Goal: Task Accomplishment & Management: Use online tool/utility

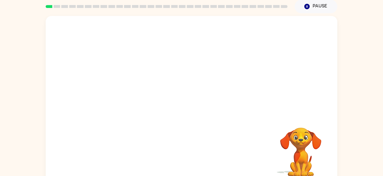
scroll to position [32, 0]
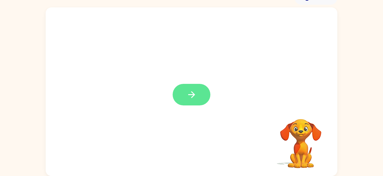
click at [189, 93] on icon "button" at bounding box center [192, 94] width 10 height 10
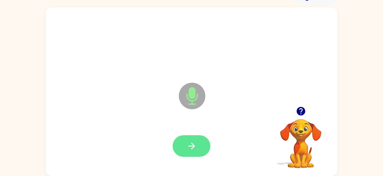
click at [191, 144] on icon "button" at bounding box center [192, 146] width 10 height 10
click at [191, 145] on icon "button" at bounding box center [191, 145] width 7 height 7
click at [184, 141] on button "button" at bounding box center [192, 146] width 38 height 22
click at [185, 150] on button "button" at bounding box center [192, 146] width 38 height 22
click at [187, 138] on button "button" at bounding box center [192, 146] width 38 height 22
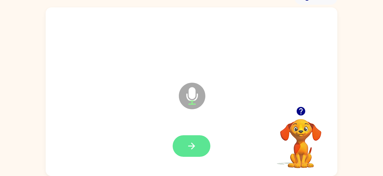
click at [186, 145] on button "button" at bounding box center [192, 146] width 38 height 22
click at [187, 143] on icon "button" at bounding box center [192, 146] width 10 height 10
click at [191, 143] on icon "button" at bounding box center [192, 146] width 10 height 10
click at [188, 138] on button "button" at bounding box center [192, 146] width 38 height 22
click at [182, 145] on button "button" at bounding box center [192, 146] width 38 height 22
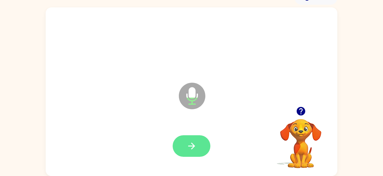
click at [187, 142] on icon "button" at bounding box center [192, 146] width 10 height 10
click at [190, 138] on button "button" at bounding box center [192, 146] width 38 height 22
click at [187, 145] on icon "button" at bounding box center [192, 146] width 10 height 10
click at [187, 146] on icon "button" at bounding box center [192, 146] width 10 height 10
click at [186, 144] on button "button" at bounding box center [192, 146] width 38 height 22
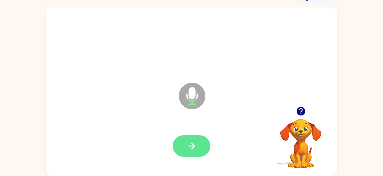
click at [189, 146] on icon "button" at bounding box center [191, 145] width 7 height 7
click at [191, 138] on button "button" at bounding box center [192, 146] width 38 height 22
click at [185, 141] on button "button" at bounding box center [192, 146] width 38 height 22
click at [187, 144] on icon "button" at bounding box center [192, 146] width 10 height 10
click at [184, 145] on button "button" at bounding box center [192, 146] width 38 height 22
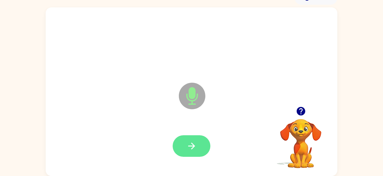
click at [184, 147] on button "button" at bounding box center [192, 146] width 38 height 22
click at [187, 148] on icon "button" at bounding box center [192, 146] width 10 height 10
click at [185, 144] on button "button" at bounding box center [192, 146] width 38 height 22
click at [188, 147] on icon "button" at bounding box center [192, 146] width 10 height 10
click at [185, 142] on button "button" at bounding box center [192, 146] width 38 height 22
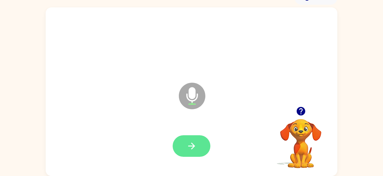
click at [190, 144] on icon "button" at bounding box center [192, 146] width 10 height 10
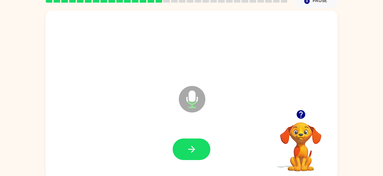
scroll to position [28, 0]
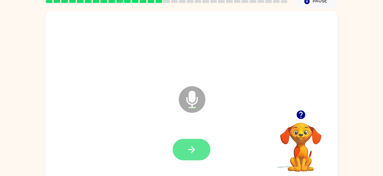
click at [183, 146] on button "button" at bounding box center [192, 150] width 38 height 22
click at [188, 149] on icon "button" at bounding box center [192, 149] width 10 height 10
click at [192, 148] on icon "button" at bounding box center [192, 149] width 10 height 10
click at [186, 152] on button "button" at bounding box center [192, 150] width 38 height 22
click at [186, 151] on button "button" at bounding box center [192, 150] width 38 height 22
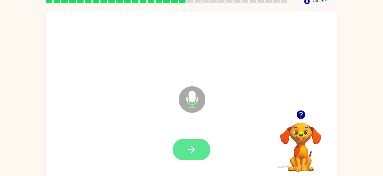
click at [191, 144] on icon "button" at bounding box center [192, 149] width 10 height 10
click at [188, 152] on icon "button" at bounding box center [192, 149] width 10 height 10
click at [188, 145] on icon "button" at bounding box center [192, 149] width 10 height 10
click at [191, 152] on icon "button" at bounding box center [191, 149] width 7 height 7
click at [190, 147] on icon "button" at bounding box center [192, 149] width 10 height 10
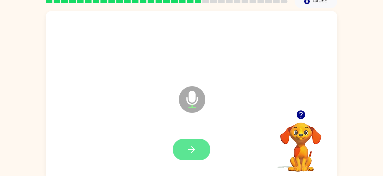
click at [188, 146] on icon "button" at bounding box center [192, 149] width 10 height 10
click at [187, 147] on icon "button" at bounding box center [192, 149] width 10 height 10
click at [183, 150] on button "button" at bounding box center [192, 150] width 38 height 22
click at [190, 148] on icon "button" at bounding box center [192, 149] width 10 height 10
click at [193, 151] on icon "button" at bounding box center [192, 149] width 10 height 10
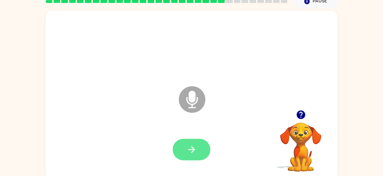
click at [182, 143] on button "button" at bounding box center [192, 150] width 38 height 22
click at [186, 149] on button "button" at bounding box center [192, 150] width 38 height 22
click at [190, 143] on button "button" at bounding box center [192, 150] width 38 height 22
click at [188, 152] on icon "button" at bounding box center [192, 149] width 10 height 10
click at [188, 145] on icon "button" at bounding box center [192, 149] width 10 height 10
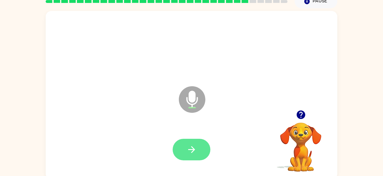
click at [190, 141] on button "button" at bounding box center [192, 150] width 38 height 22
click at [186, 139] on button "button" at bounding box center [192, 150] width 38 height 22
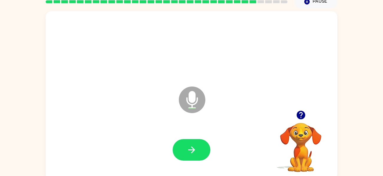
scroll to position [27, 0]
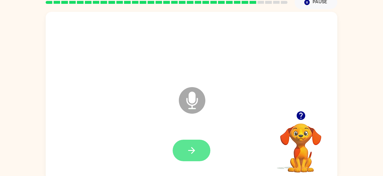
click at [182, 148] on button "button" at bounding box center [192, 150] width 38 height 22
click at [190, 149] on icon "button" at bounding box center [192, 150] width 10 height 10
click at [192, 143] on button "button" at bounding box center [192, 150] width 38 height 22
click at [197, 141] on button "button" at bounding box center [192, 150] width 38 height 22
click at [182, 157] on button "button" at bounding box center [192, 150] width 38 height 22
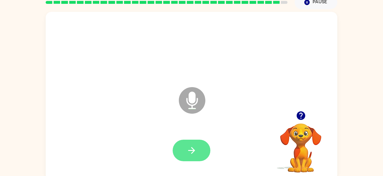
click at [188, 157] on button "button" at bounding box center [192, 150] width 38 height 22
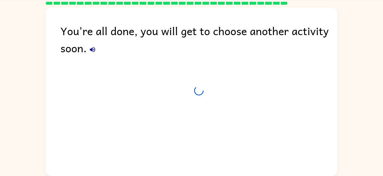
scroll to position [21, 0]
